Goal: Task Accomplishment & Management: Use online tool/utility

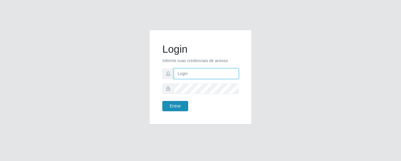
type input "joaopaulo@red5"
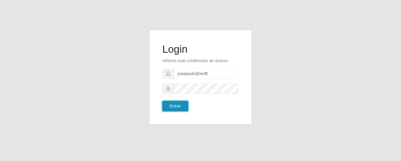
click at [175, 103] on button "Entrar" at bounding box center [175, 106] width 26 height 10
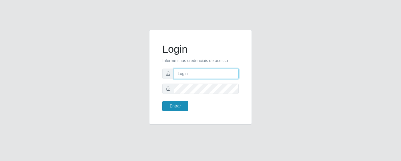
type input "joaopaulo@red5"
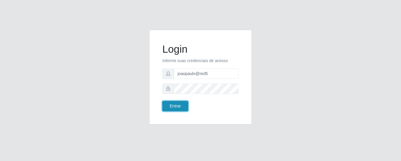
click at [181, 108] on button "Entrar" at bounding box center [175, 106] width 26 height 10
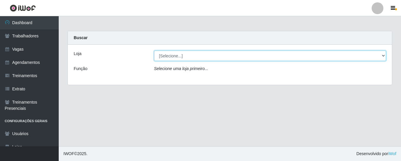
click at [214, 56] on select "[Selecione...] Rede Compras Supermercados - LOJA 5" at bounding box center [270, 56] width 232 height 10
select select "397"
click at [154, 51] on select "[Selecione...] Rede Compras Supermercados - LOJA 5" at bounding box center [270, 56] width 232 height 10
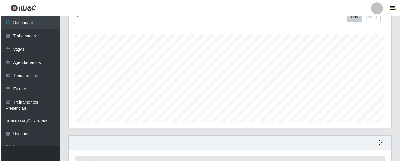
scroll to position [206, 0]
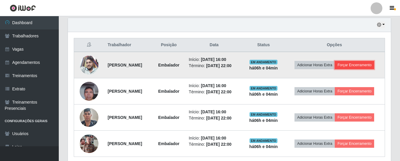
click at [352, 65] on button "Forçar Encerramento" at bounding box center [354, 65] width 39 height 8
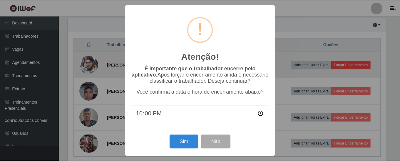
scroll to position [122, 320]
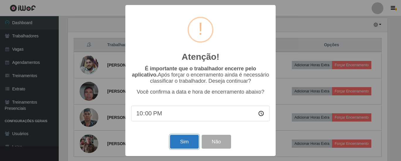
click at [186, 143] on button "Sim" at bounding box center [184, 142] width 28 height 14
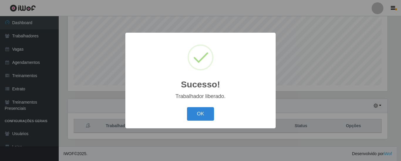
click at [353, 66] on div "Sucesso! × Trabalhador liberado. OK Cancel" at bounding box center [200, 80] width 401 height 161
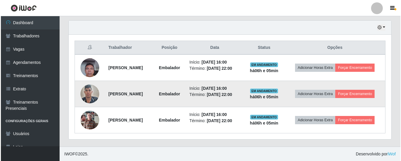
scroll to position [203, 0]
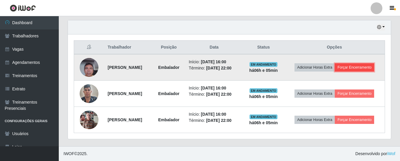
click at [355, 69] on button "Forçar Encerramento" at bounding box center [354, 67] width 39 height 8
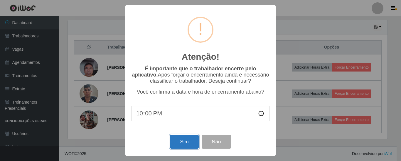
click at [182, 141] on button "Sim" at bounding box center [184, 142] width 28 height 14
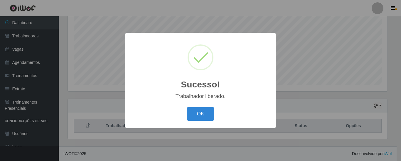
drag, startPoint x: 198, startPoint y: 110, endPoint x: 313, endPoint y: 95, distance: 116.5
click at [199, 110] on button "OK" at bounding box center [200, 114] width 27 height 14
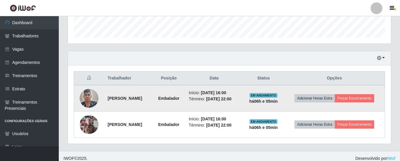
scroll to position [177, 0]
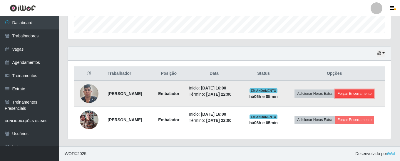
click at [355, 96] on button "Forçar Encerramento" at bounding box center [354, 93] width 39 height 8
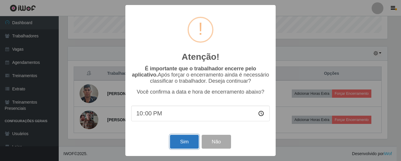
click at [188, 138] on button "Sim" at bounding box center [184, 142] width 28 height 14
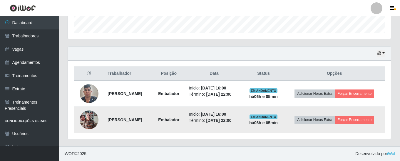
scroll to position [0, 0]
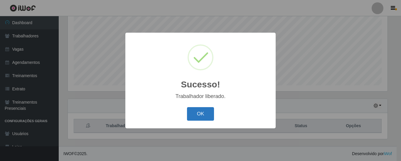
click at [202, 113] on button "OK" at bounding box center [200, 114] width 27 height 14
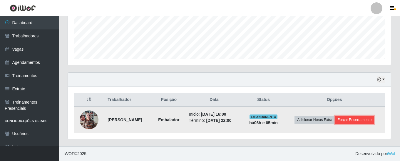
click at [351, 116] on button "Forçar Encerramento" at bounding box center [354, 119] width 39 height 8
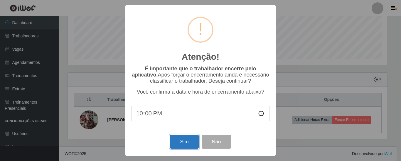
click at [189, 137] on button "Sim" at bounding box center [184, 142] width 28 height 14
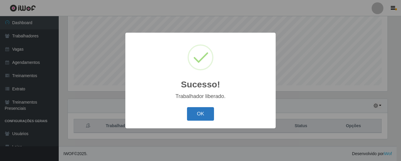
click at [206, 119] on button "OK" at bounding box center [200, 114] width 27 height 14
